Goal: Check status: Check status

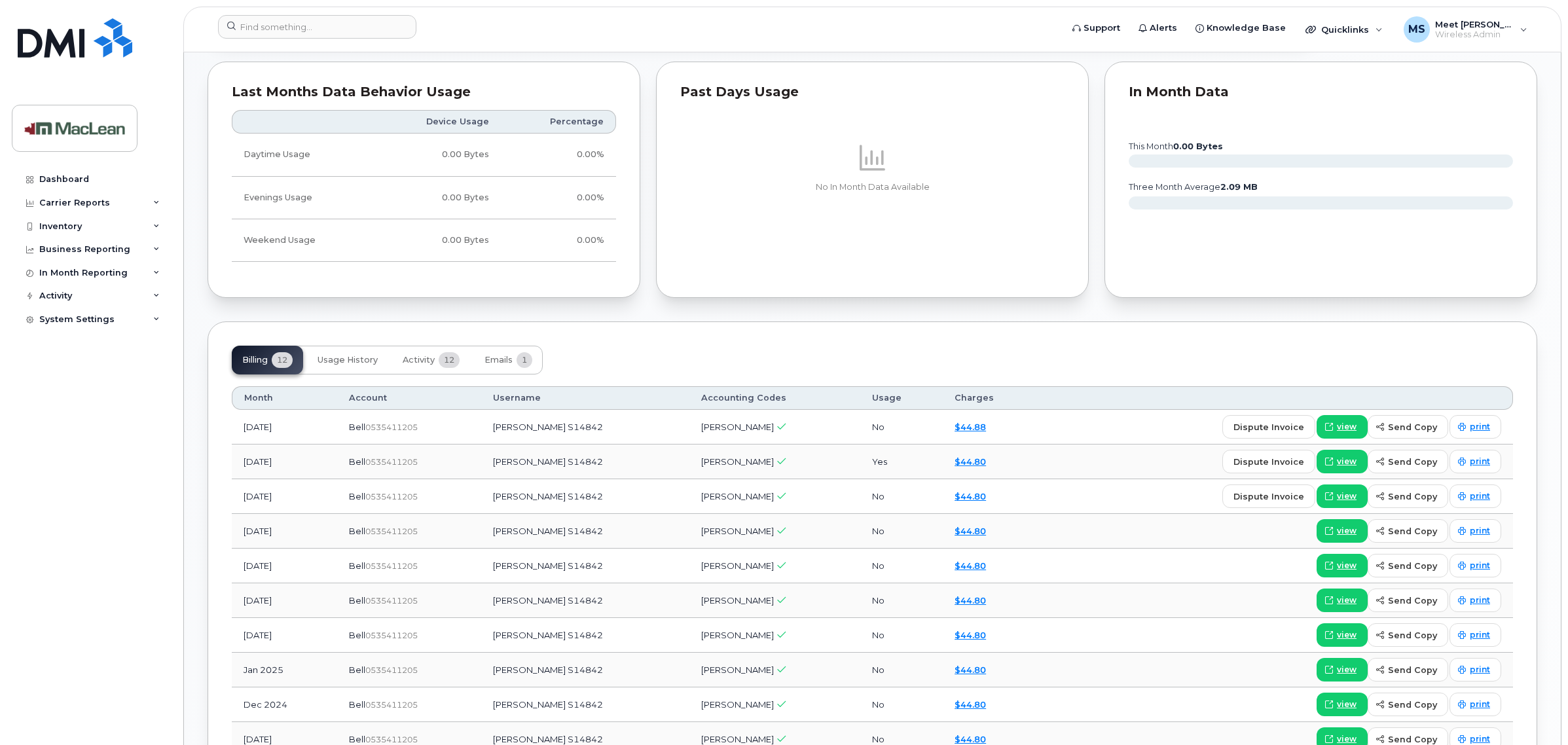
scroll to position [900, 0]
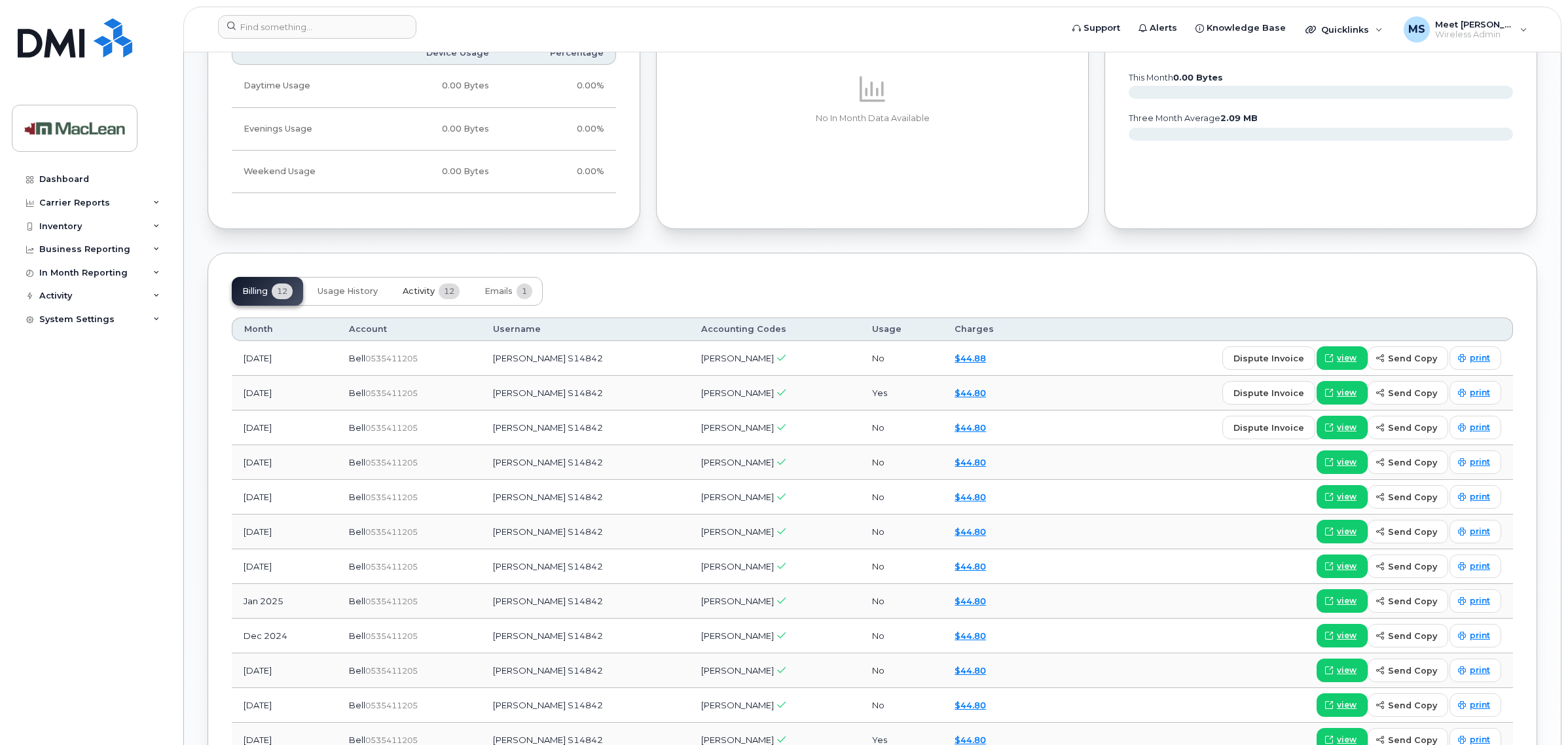
click at [456, 290] on span "12" at bounding box center [449, 291] width 21 height 15
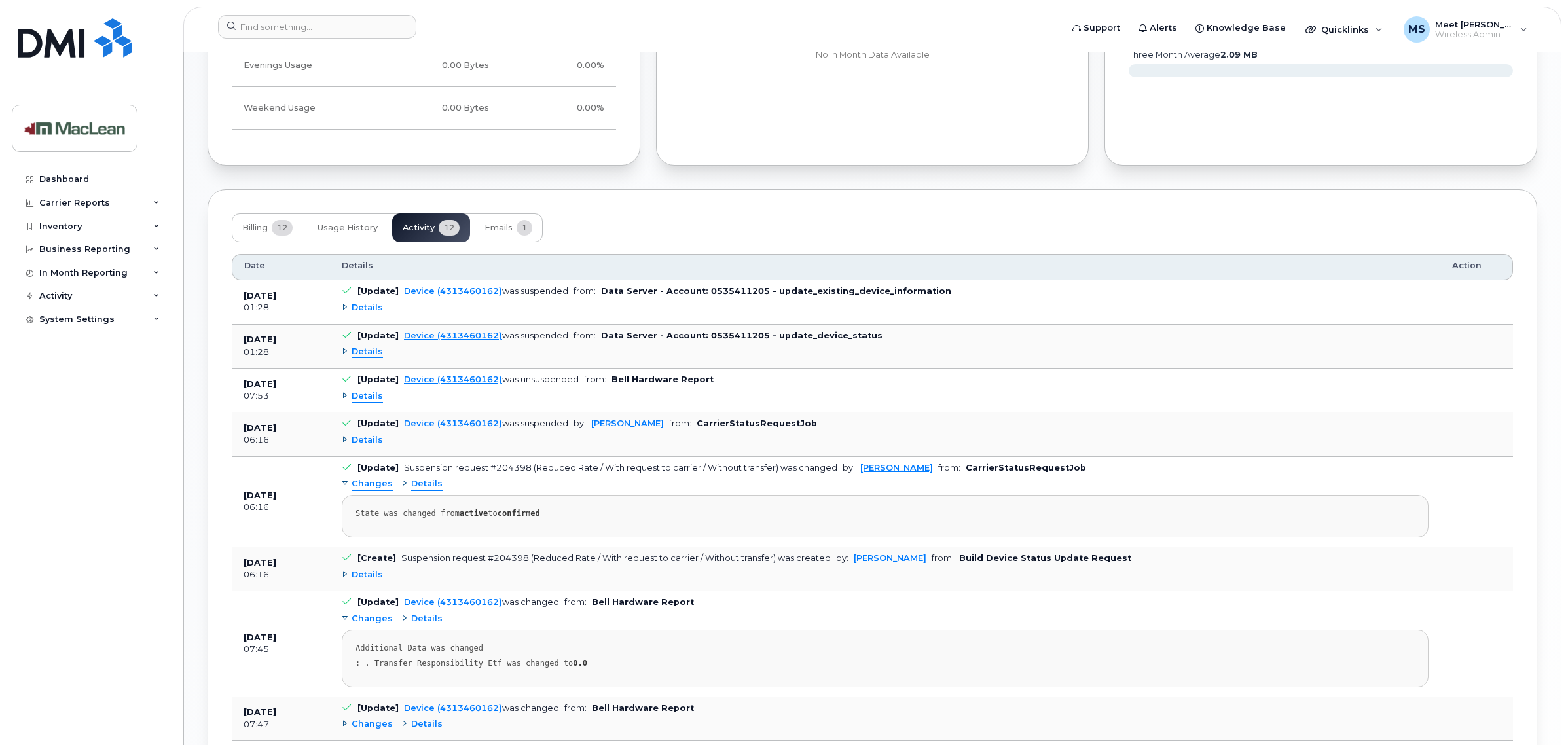
scroll to position [982, 0]
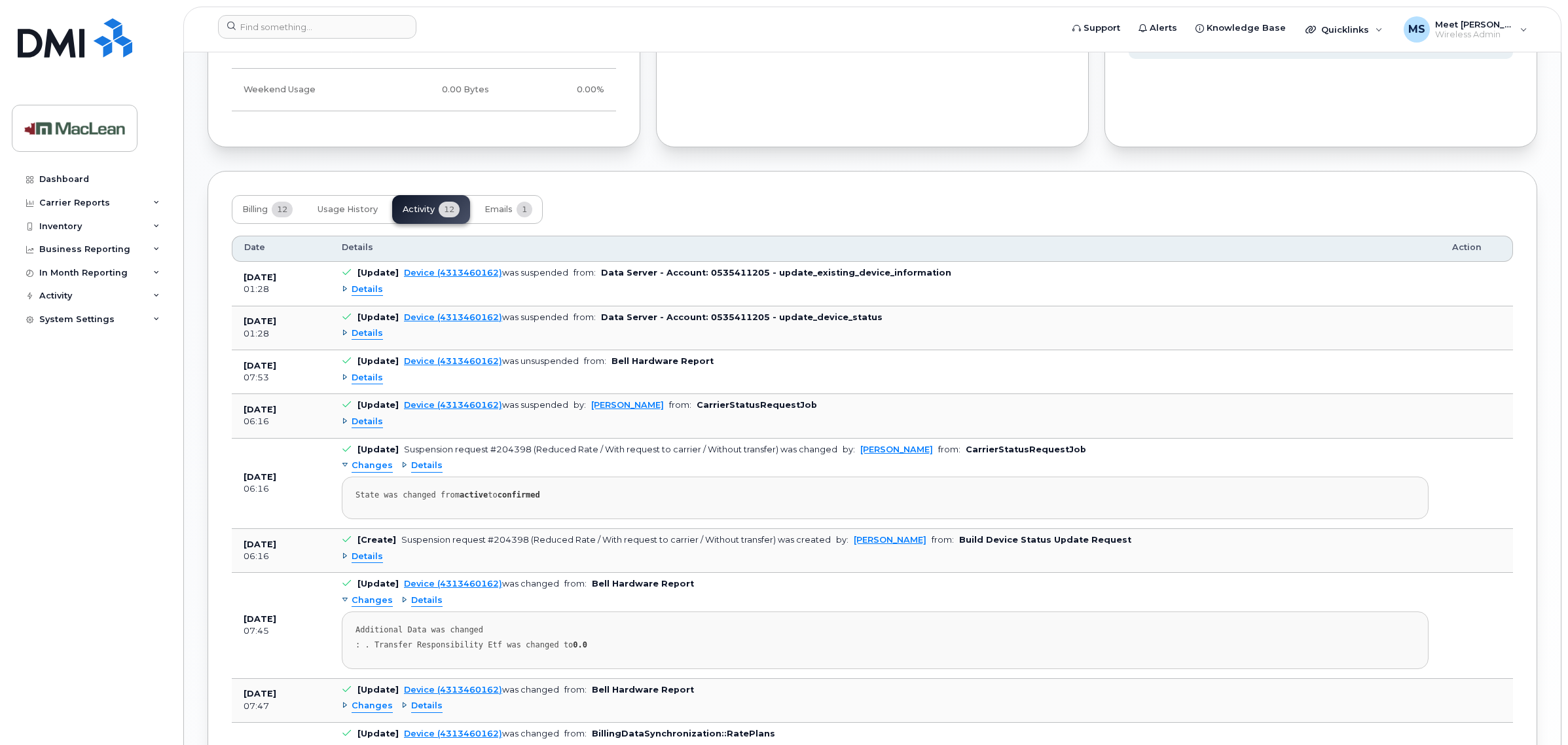
click at [367, 292] on span "Details" at bounding box center [367, 290] width 31 height 13
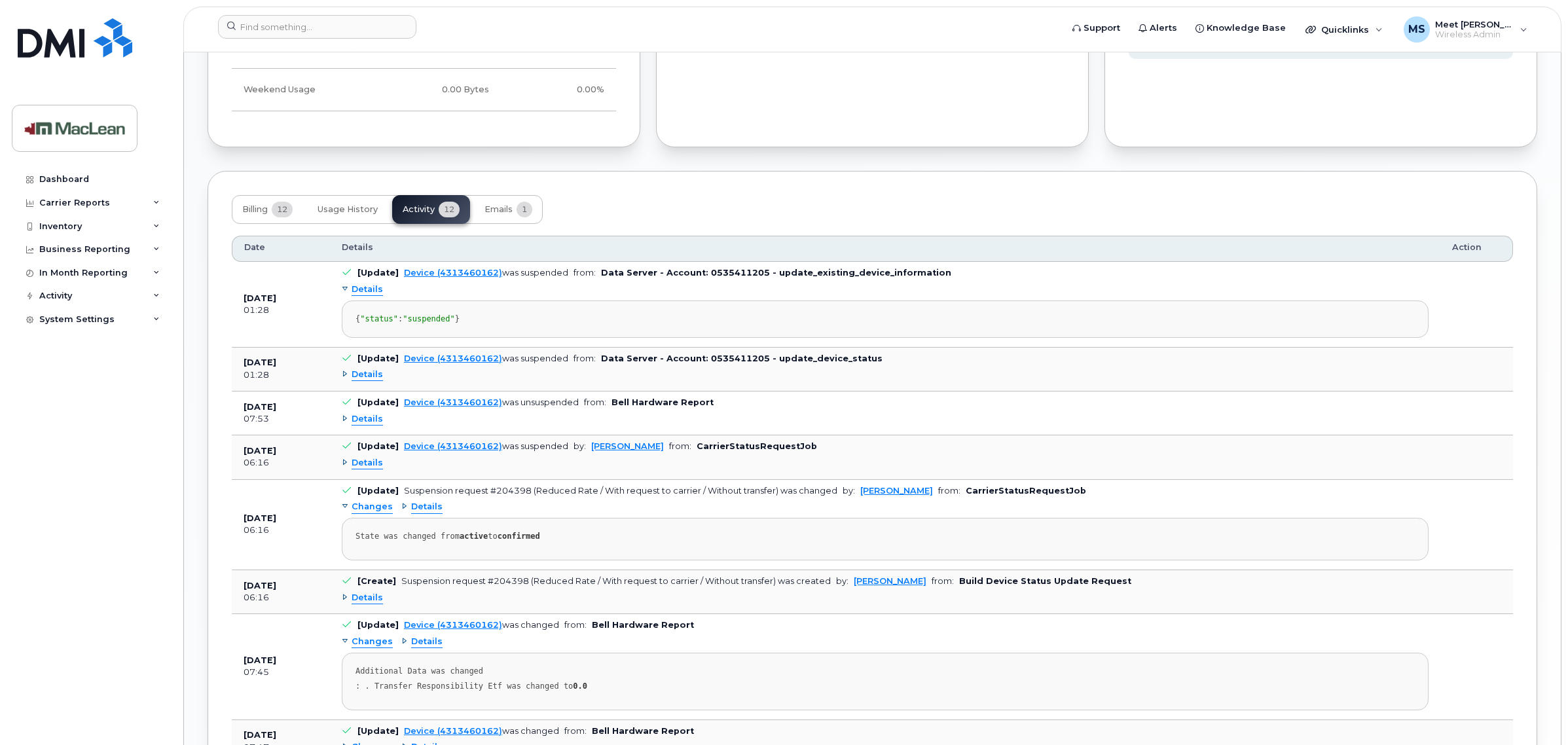
click at [363, 381] on span "Details" at bounding box center [367, 375] width 31 height 13
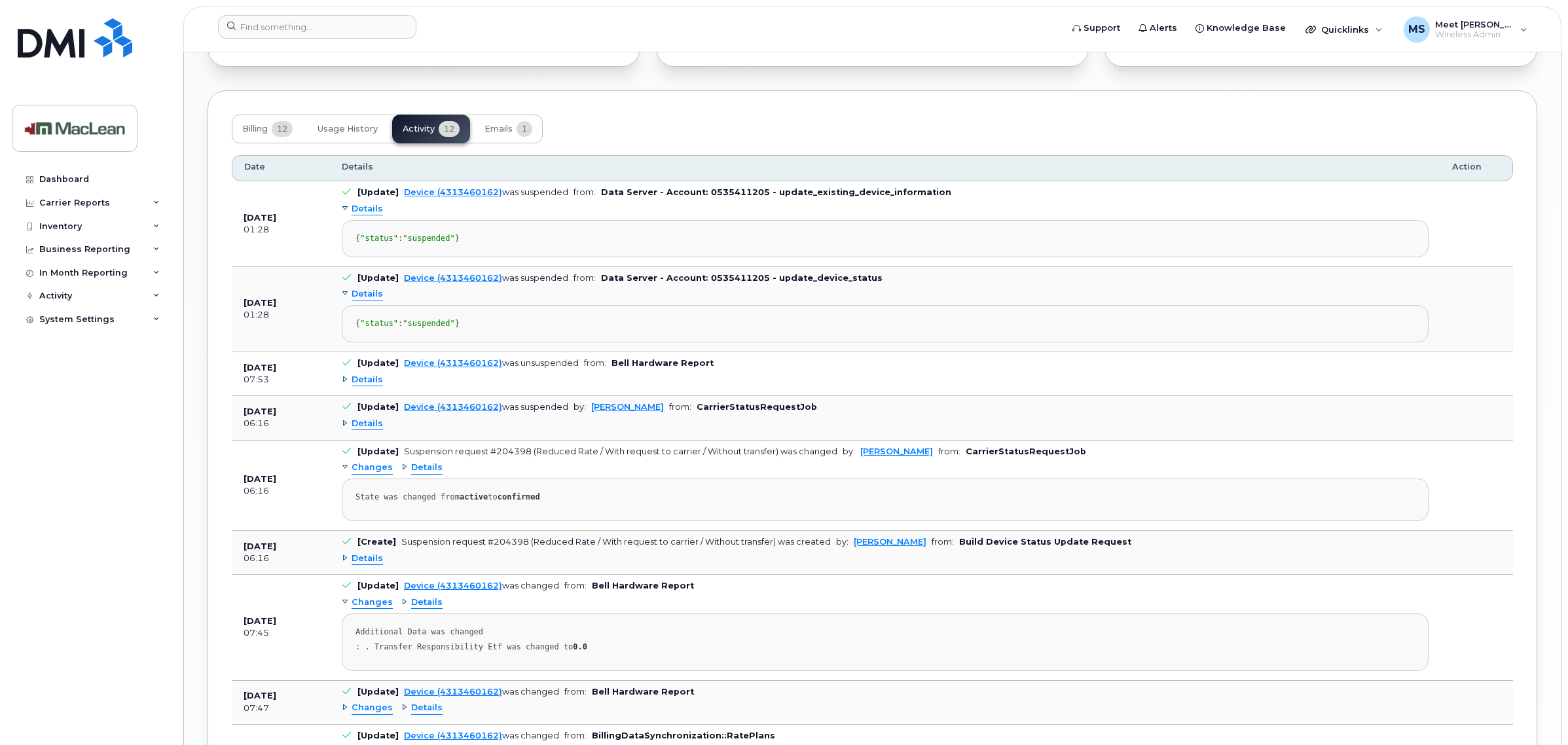
scroll to position [1063, 0]
click at [357, 385] on span "Details" at bounding box center [367, 379] width 31 height 13
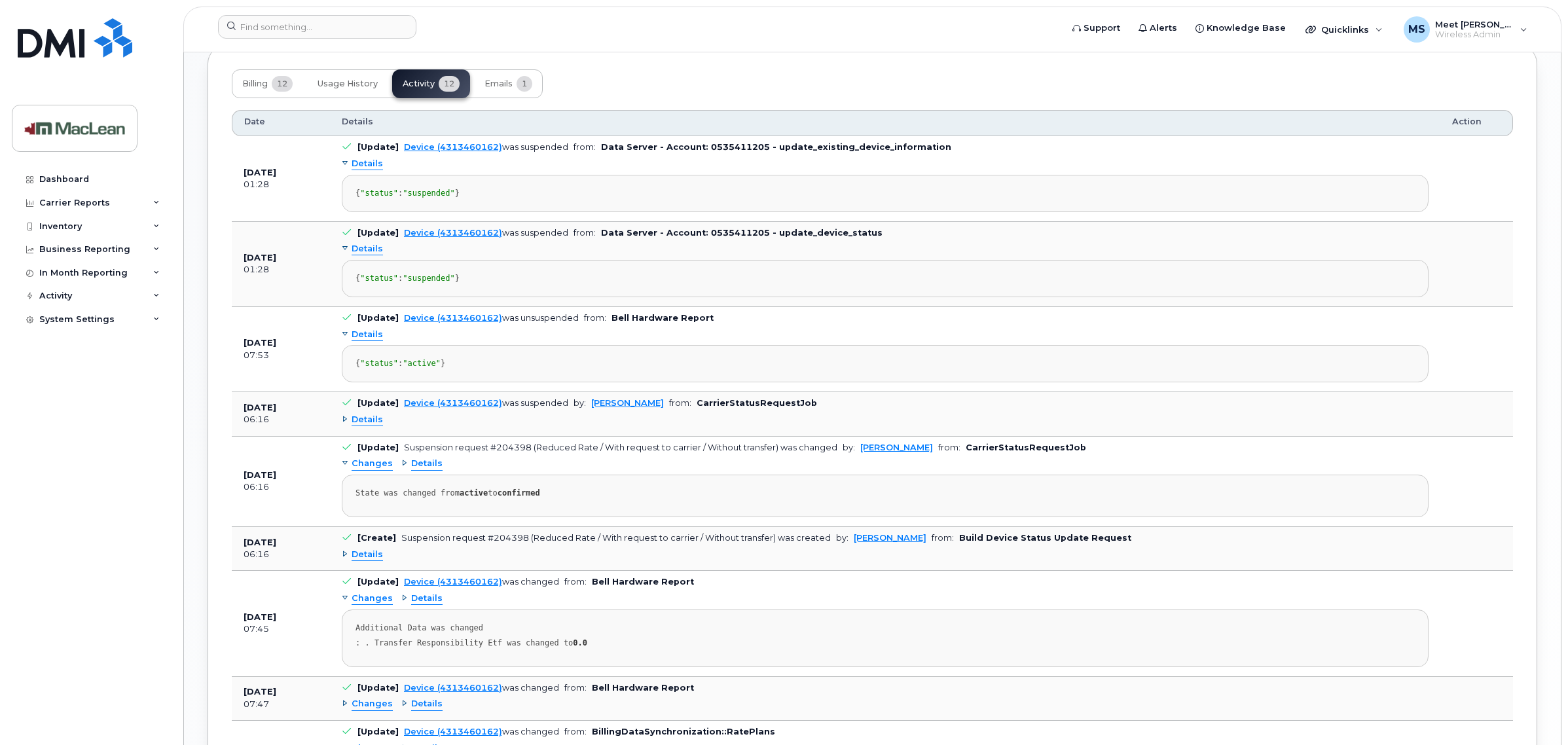
scroll to position [1146, 0]
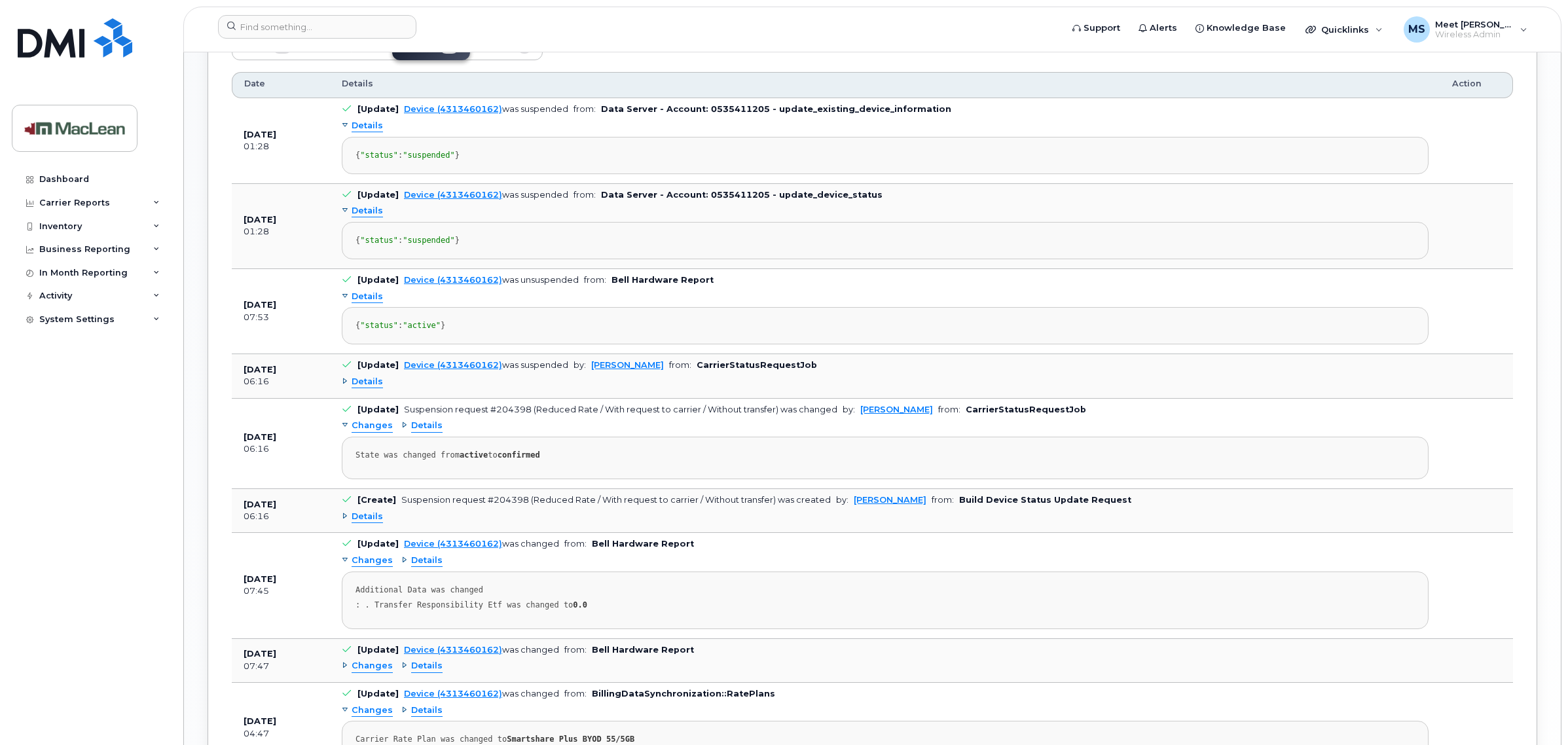
click at [365, 388] on span "Details" at bounding box center [367, 382] width 31 height 13
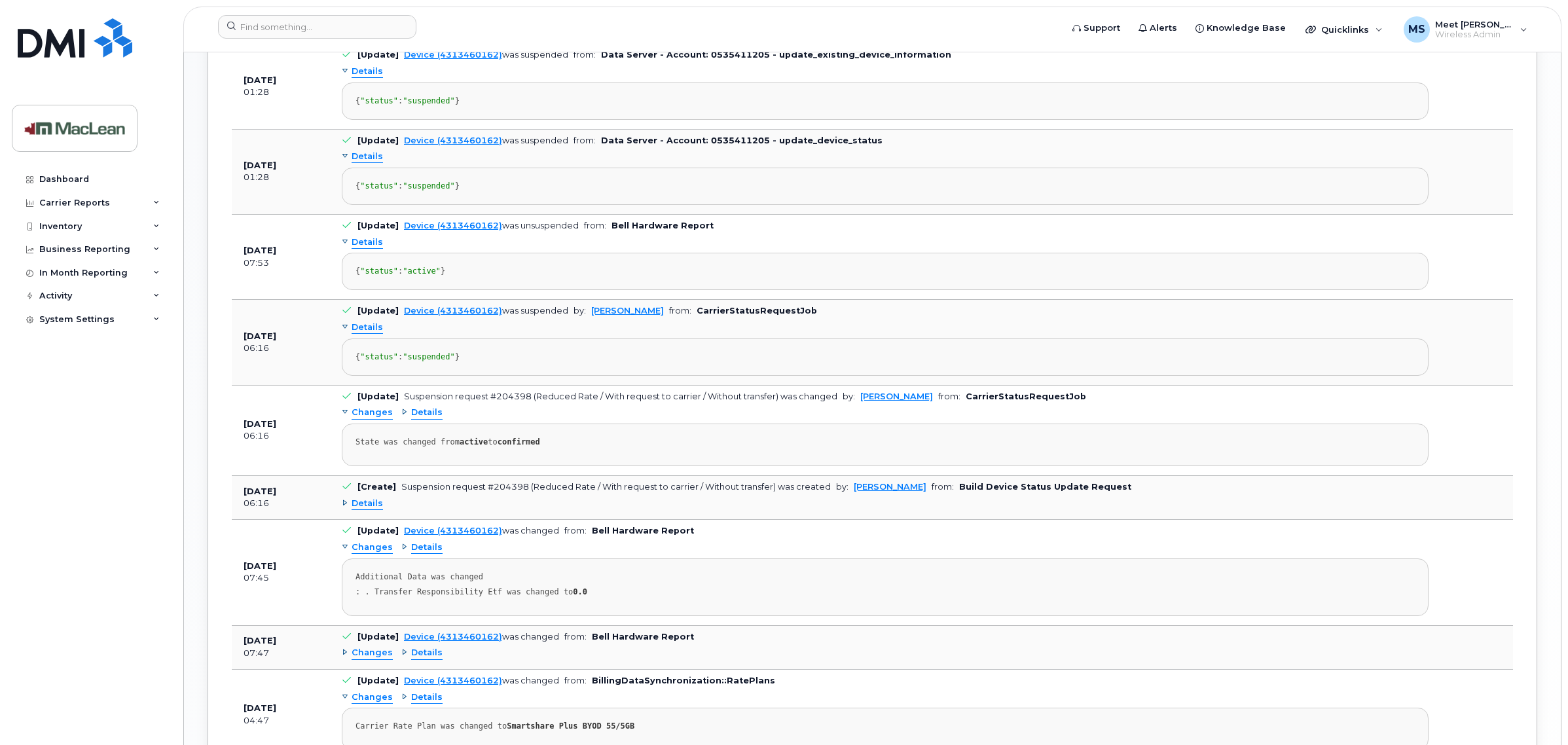
scroll to position [1227, 0]
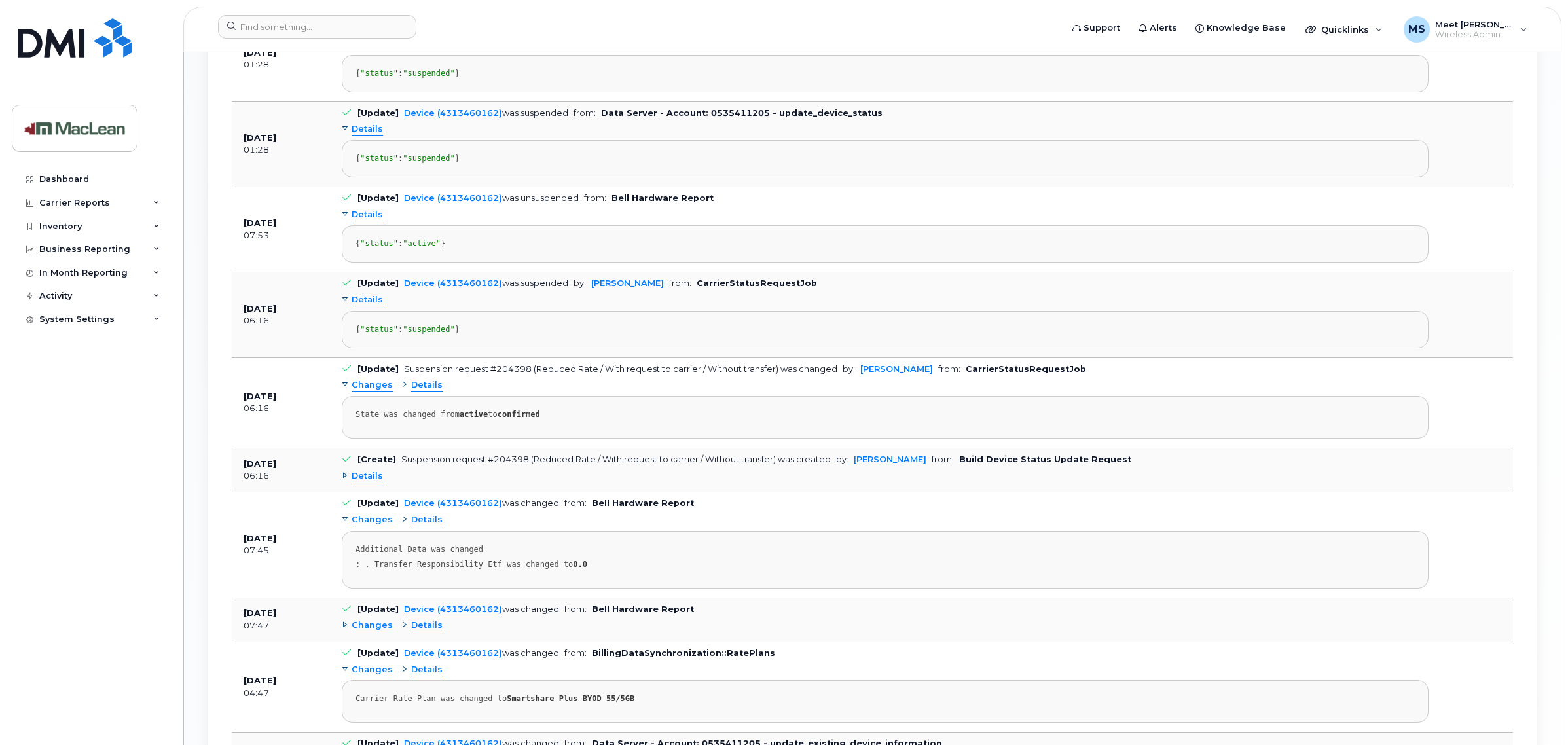
click at [372, 391] on span "Changes" at bounding box center [373, 385] width 41 height 13
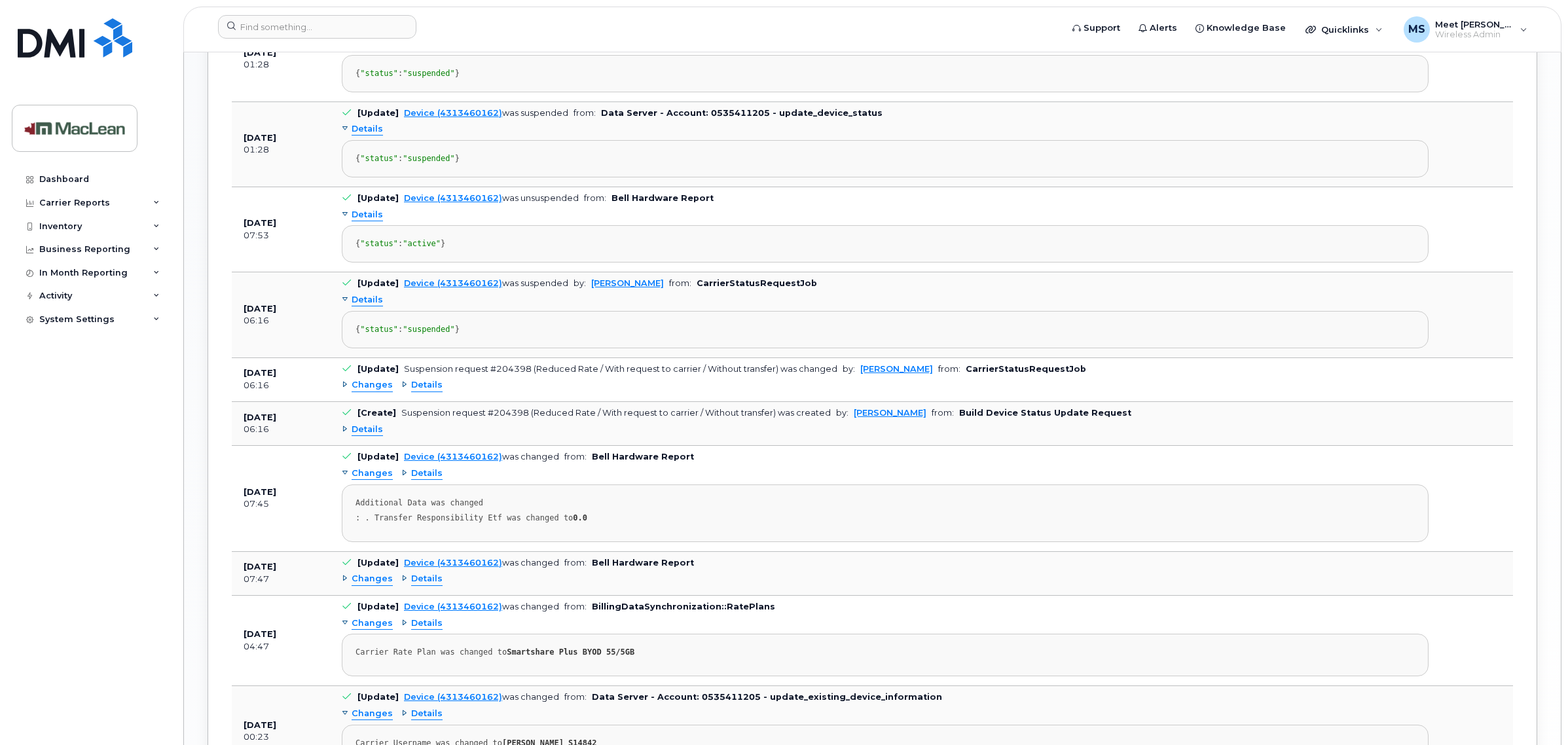
click at [370, 391] on span "Changes" at bounding box center [373, 385] width 41 height 13
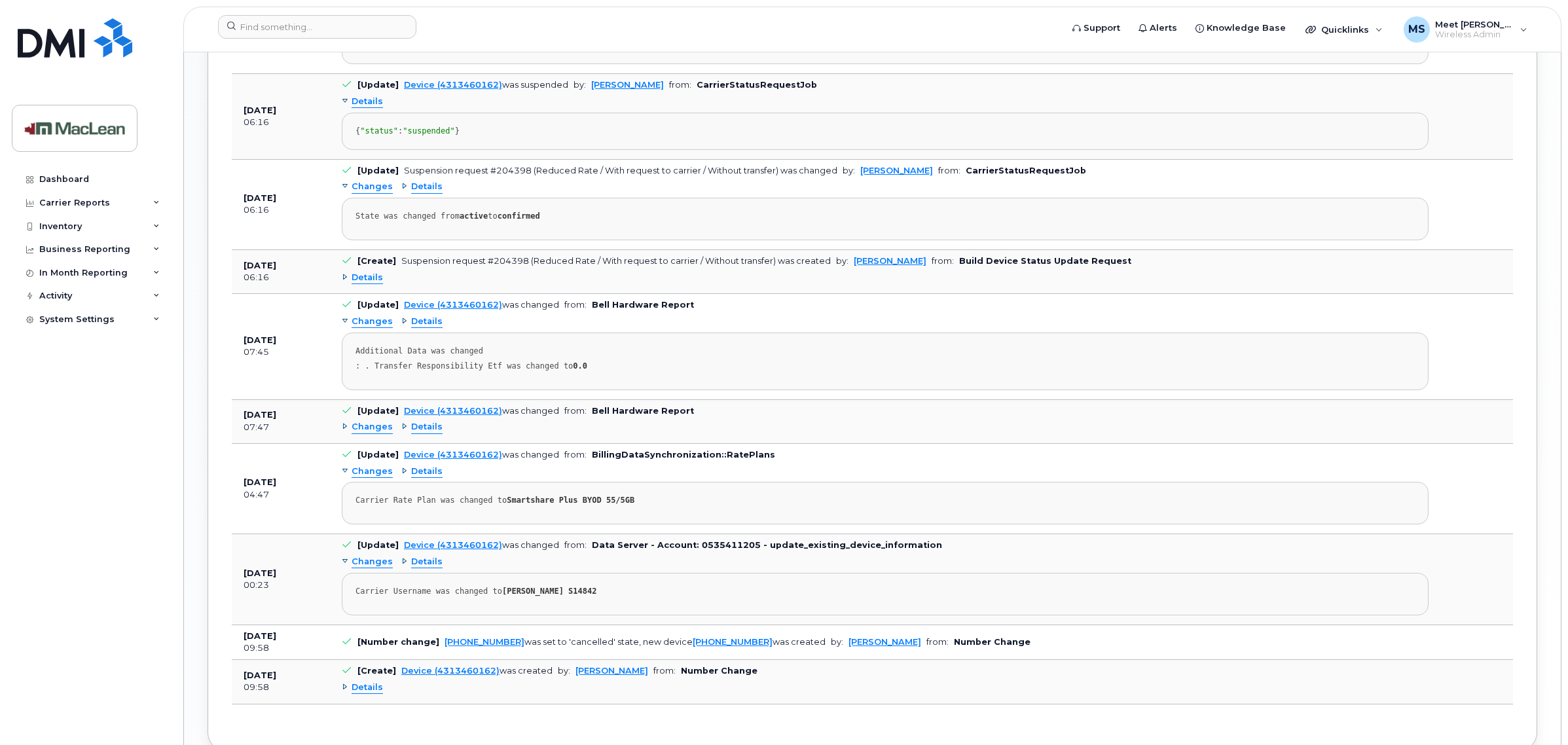
scroll to position [1473, 0]
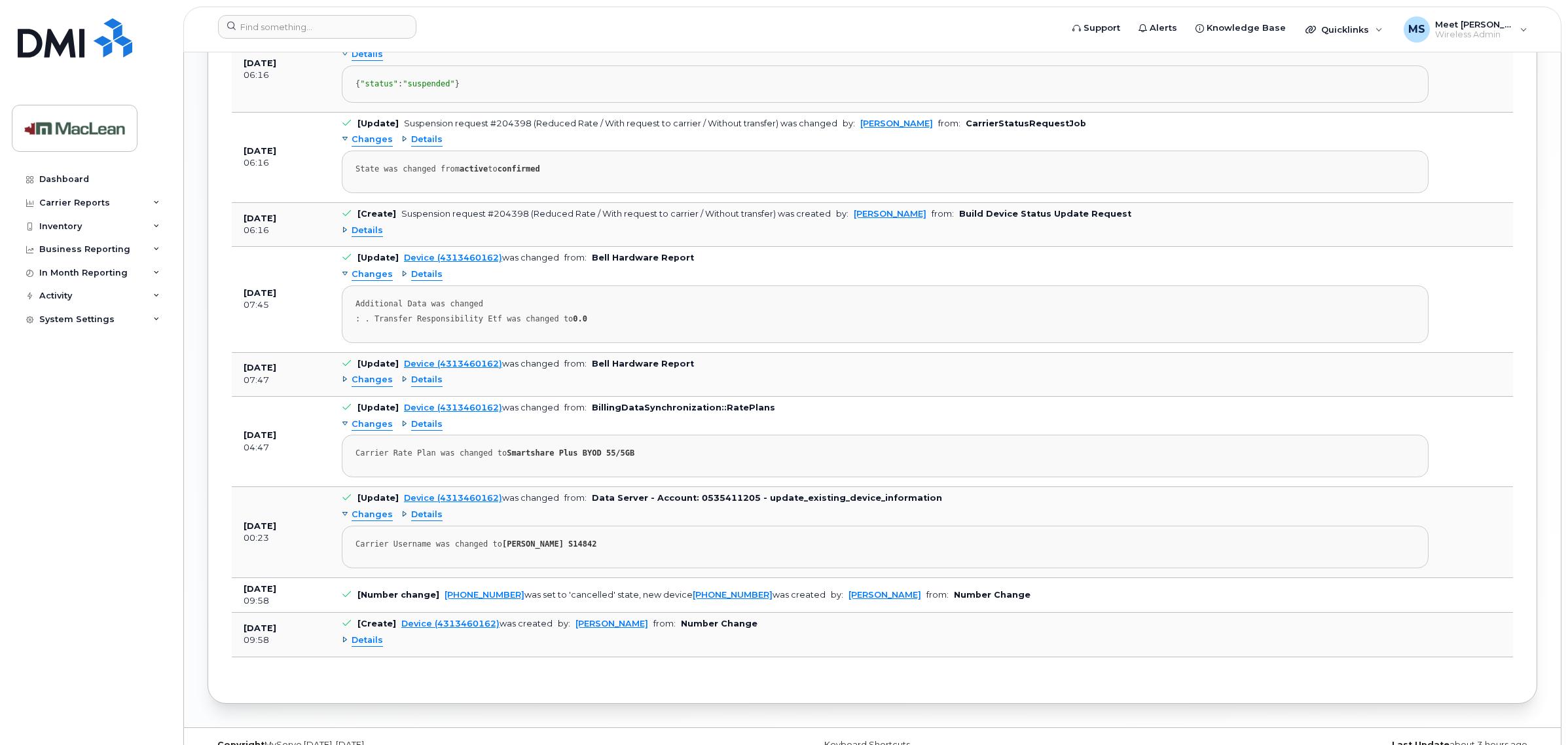
click at [372, 281] on span "Changes" at bounding box center [373, 274] width 41 height 13
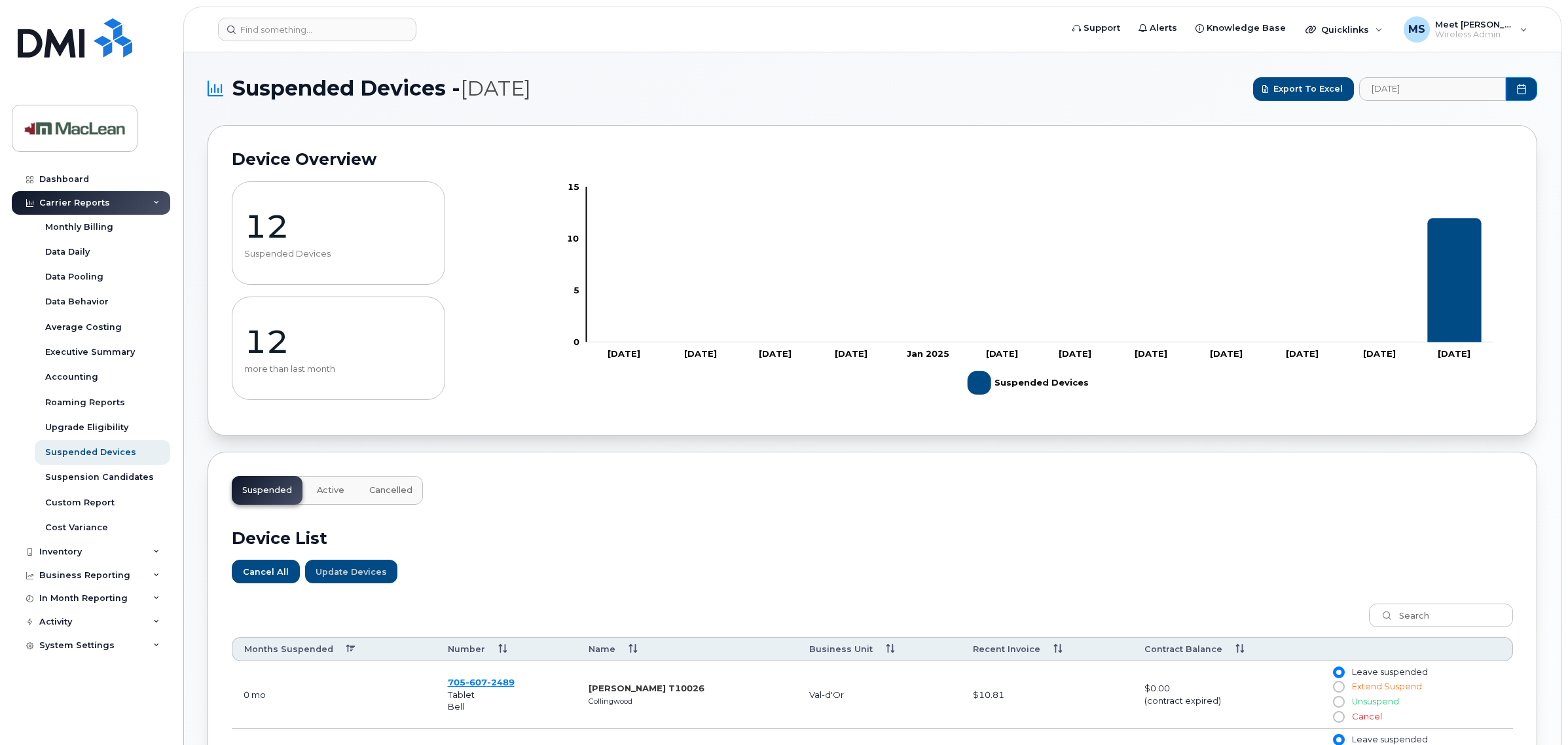
scroll to position [473, 0]
